Goal: Entertainment & Leisure: Browse casually

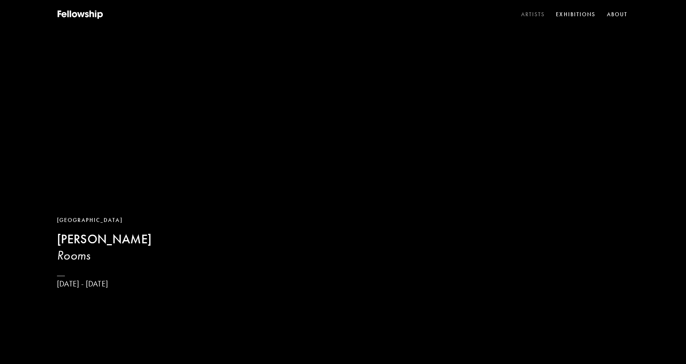
click at [524, 14] on link "Artists" at bounding box center [533, 15] width 27 height 12
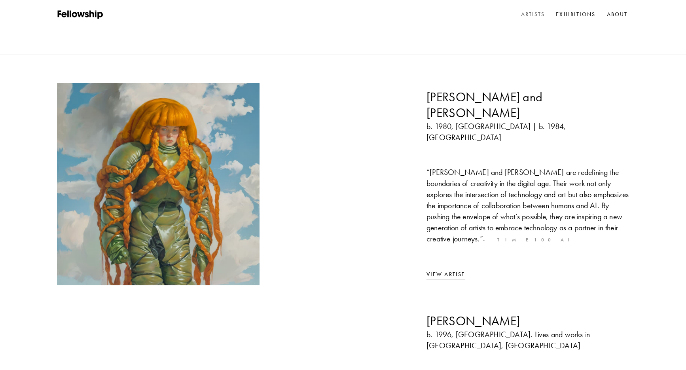
scroll to position [81, 0]
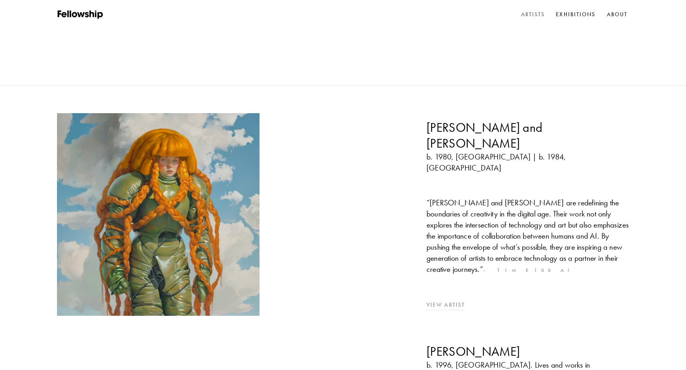
click at [451, 302] on link "View Artist" at bounding box center [446, 305] width 38 height 7
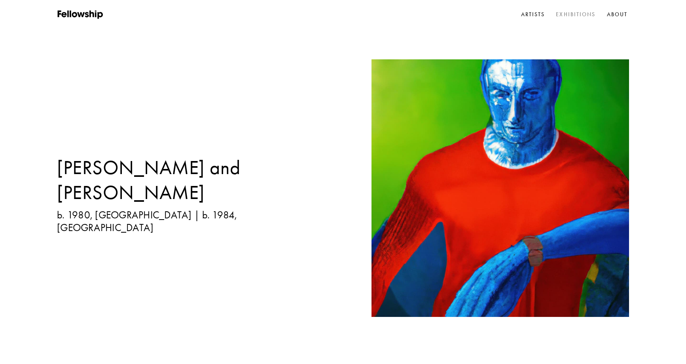
click at [564, 13] on link "Exhibitions" at bounding box center [576, 15] width 43 height 12
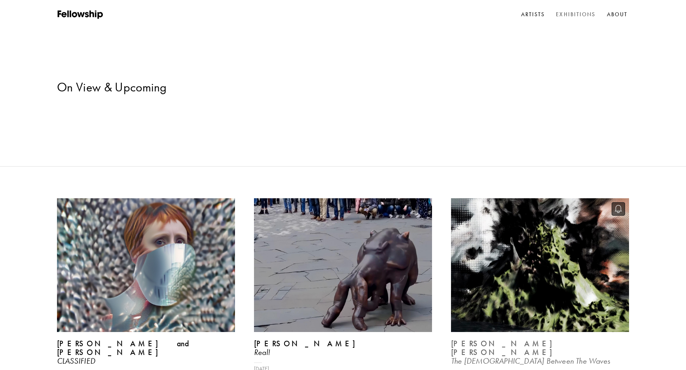
scroll to position [298, 0]
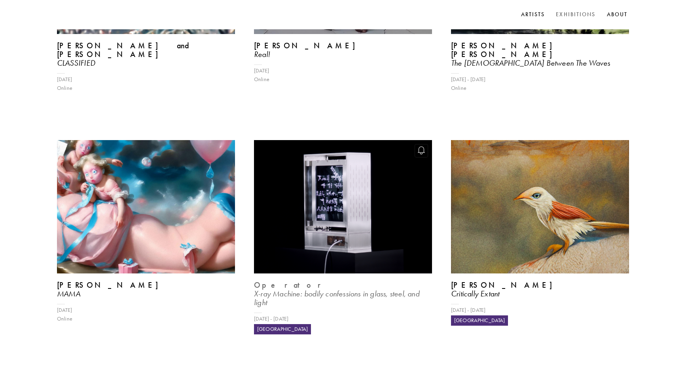
click at [308, 139] on img at bounding box center [343, 207] width 184 height 138
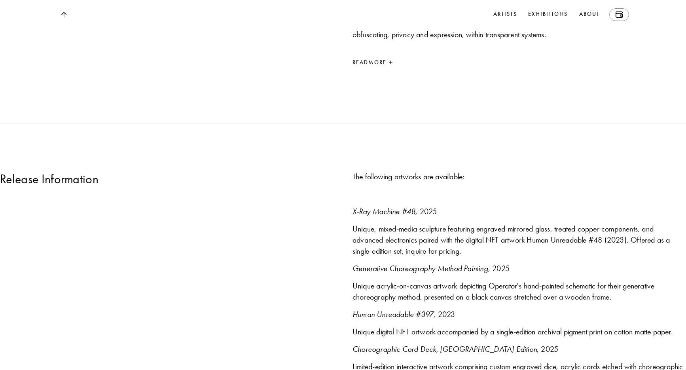
scroll to position [881, 0]
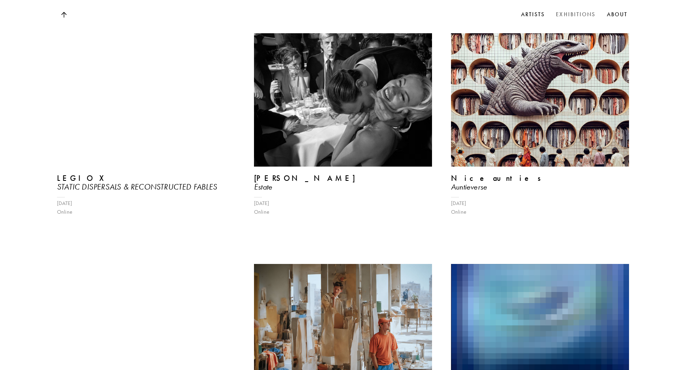
scroll to position [3245, 0]
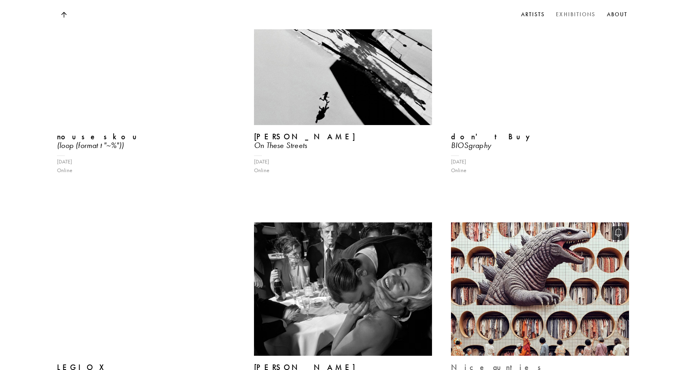
click at [545, 224] on img at bounding box center [540, 289] width 184 height 138
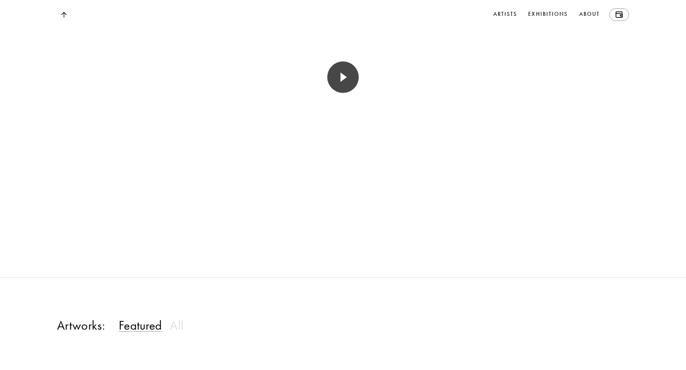
scroll to position [888, 0]
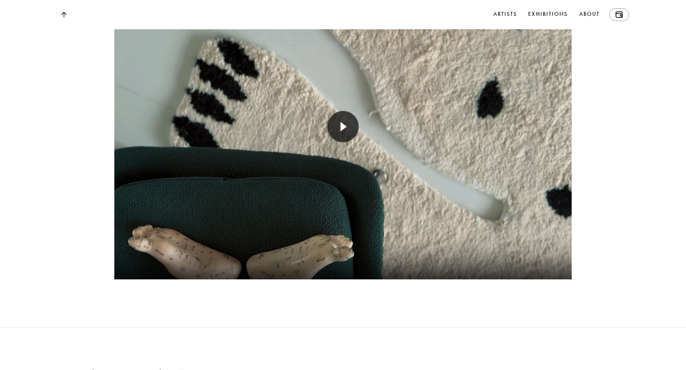
click at [339, 162] on div at bounding box center [343, 126] width 458 height 305
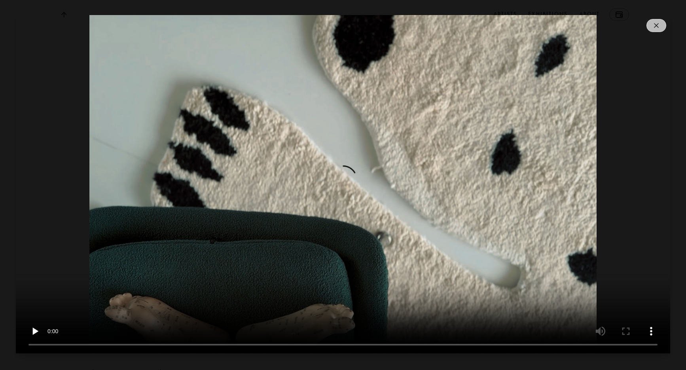
click at [656, 28] on img at bounding box center [656, 25] width 5 height 5
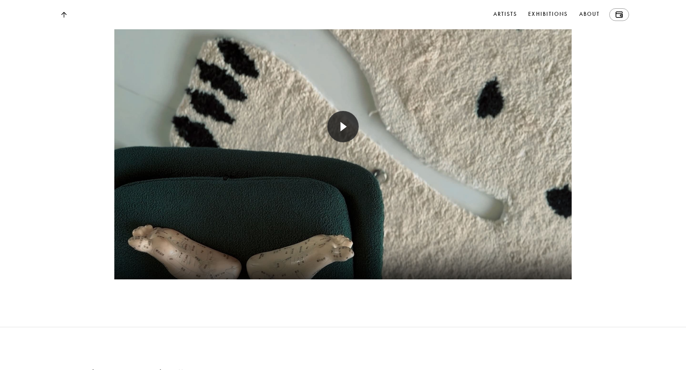
scroll to position [563, 0]
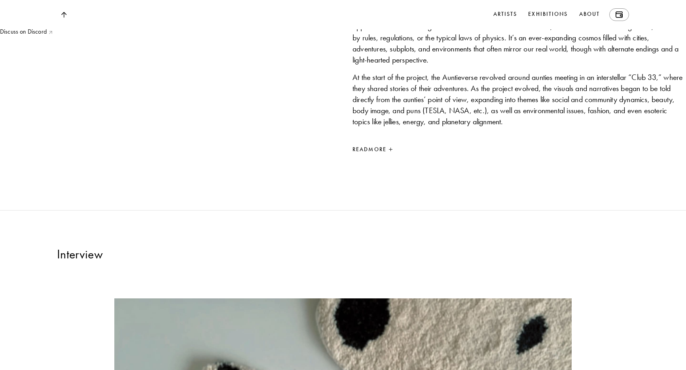
click at [384, 155] on div "Read More" at bounding box center [520, 149] width 334 height 9
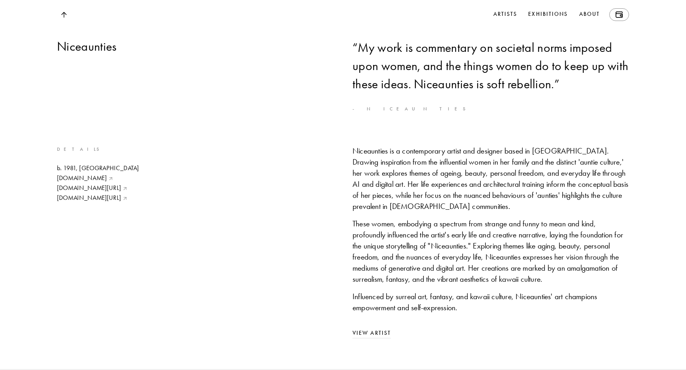
scroll to position [6192, 0]
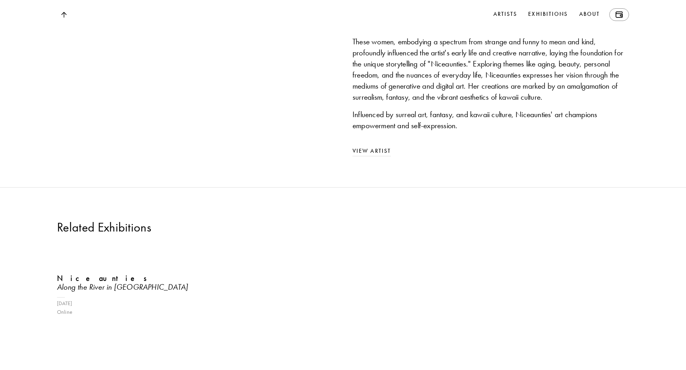
click at [94, 20] on link "[DOMAIN_NAME][URL]" at bounding box center [98, 15] width 82 height 9
click at [64, 19] on link at bounding box center [64, 14] width 14 height 13
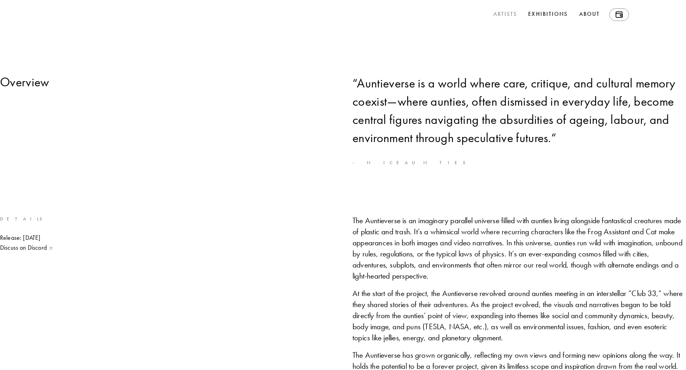
scroll to position [0, 0]
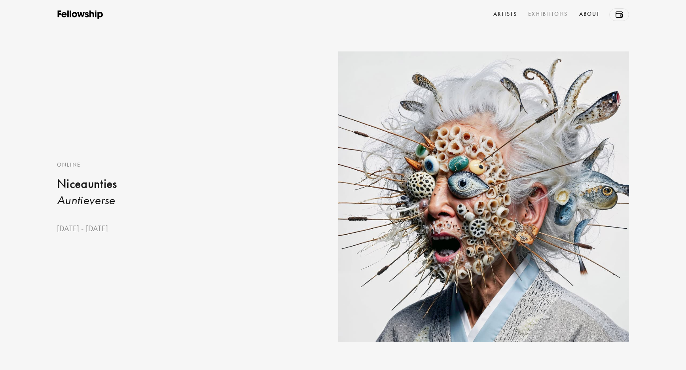
click at [550, 15] on link "Exhibitions" at bounding box center [548, 14] width 43 height 13
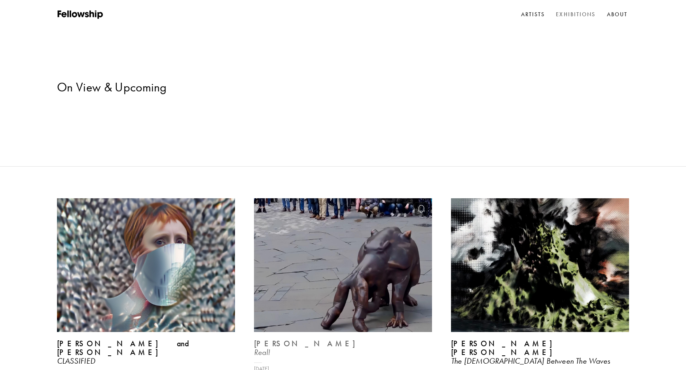
click at [343, 249] on img at bounding box center [343, 265] width 184 height 138
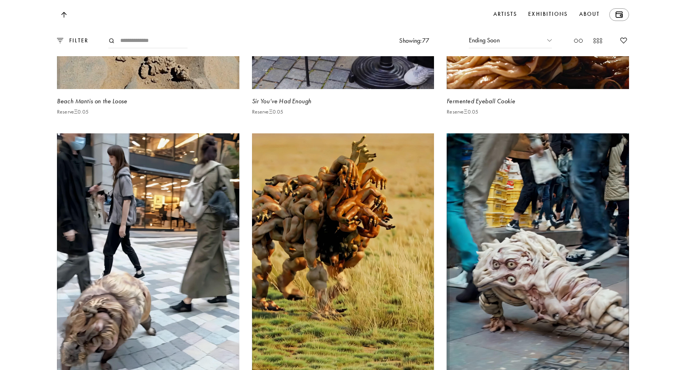
scroll to position [2278, 0]
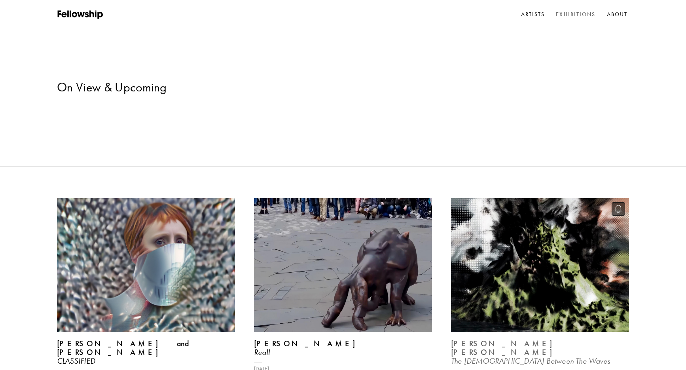
click at [539, 226] on img at bounding box center [540, 265] width 184 height 138
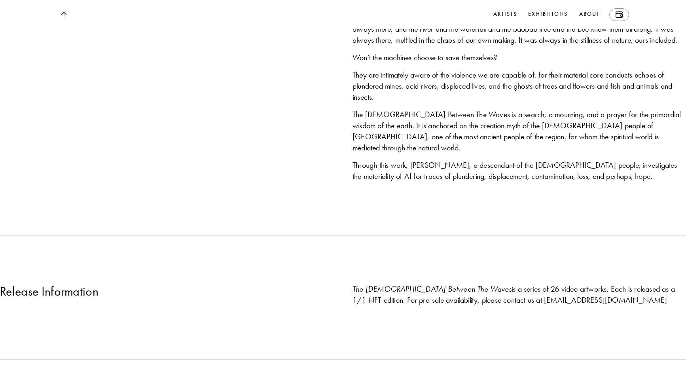
scroll to position [599, 0]
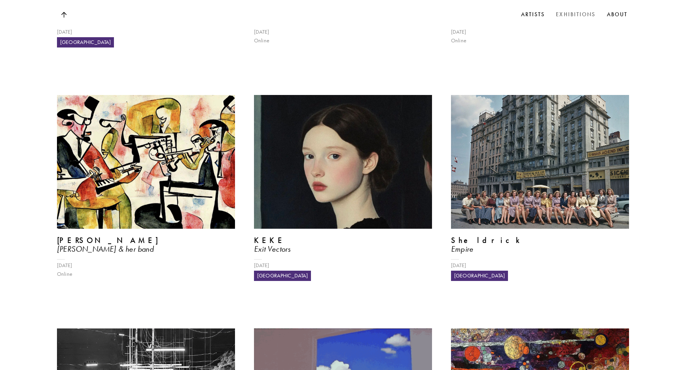
scroll to position [1729, 0]
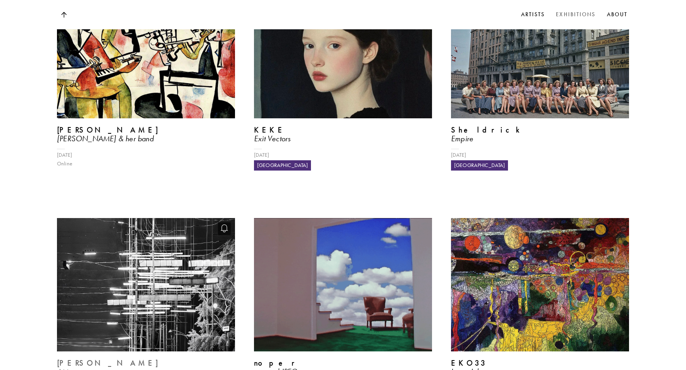
click at [118, 230] on img at bounding box center [146, 285] width 184 height 138
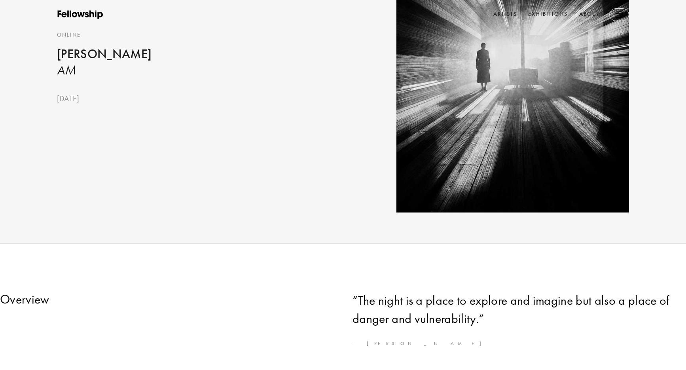
scroll to position [309, 0]
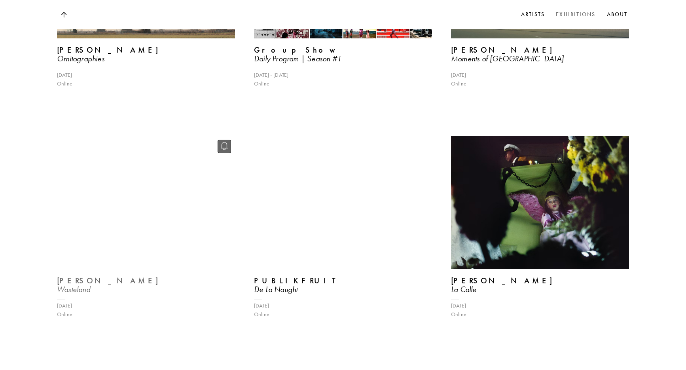
scroll to position [2606, 0]
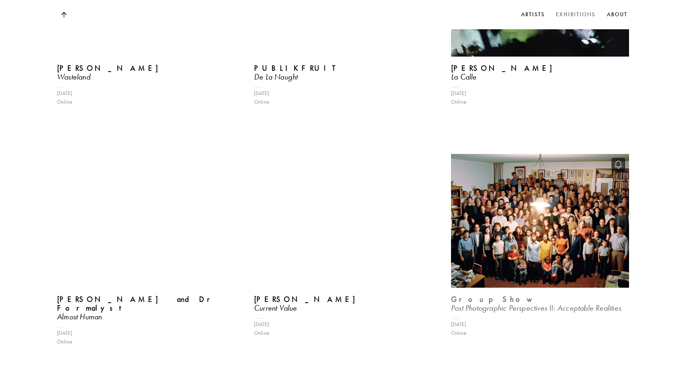
click at [539, 152] on img at bounding box center [540, 221] width 184 height 138
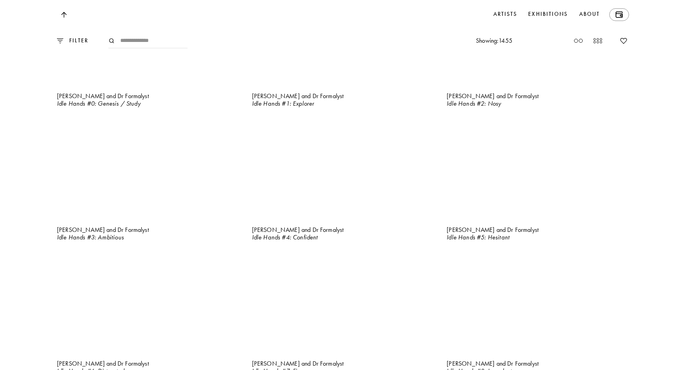
scroll to position [1040, 0]
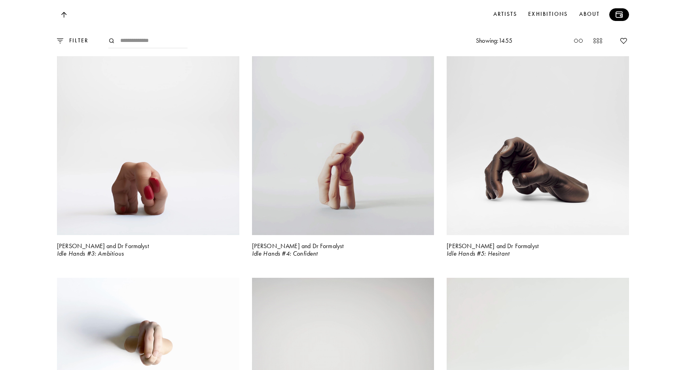
click at [621, 17] on img at bounding box center [619, 14] width 7 height 6
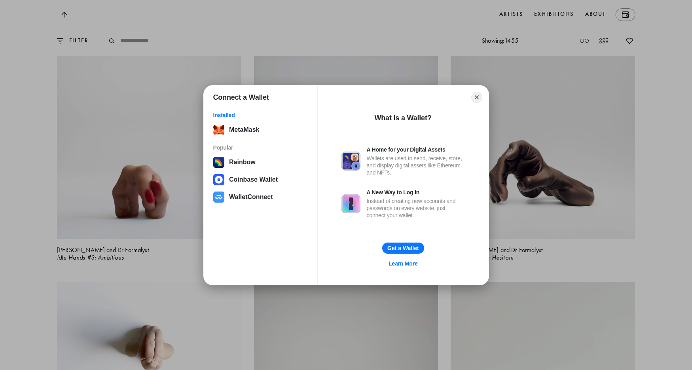
click at [628, 248] on div "Connect a Wallet Installed MetaMask Popular Rainbow Coinbase Wallet WalletConne…" at bounding box center [346, 185] width 851 height 528
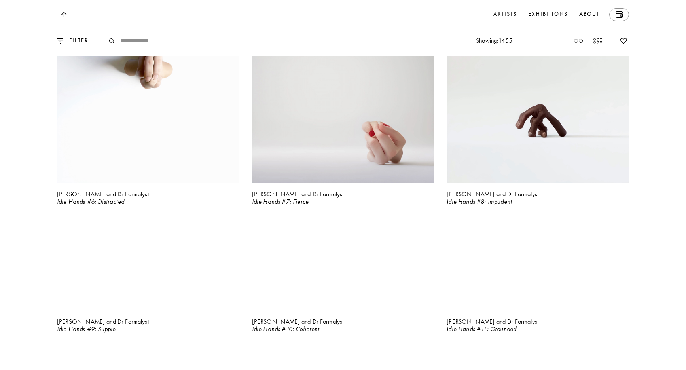
scroll to position [1625, 0]
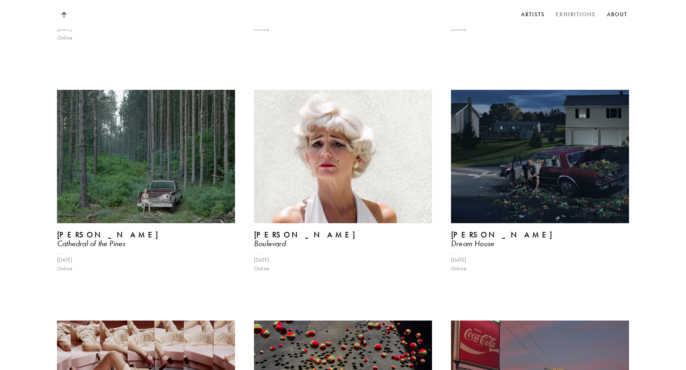
scroll to position [3736, 0]
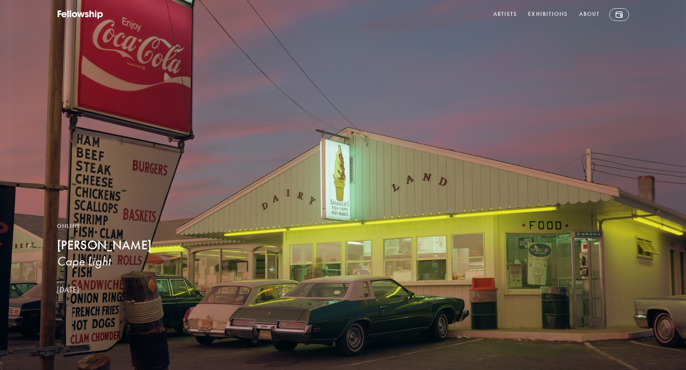
drag, startPoint x: 65, startPoint y: 245, endPoint x: 144, endPoint y: 245, distance: 78.4
click at [144, 245] on h2 "[PERSON_NAME]" at bounding box center [142, 245] width 171 height 16
